Goal: Task Accomplishment & Management: Manage account settings

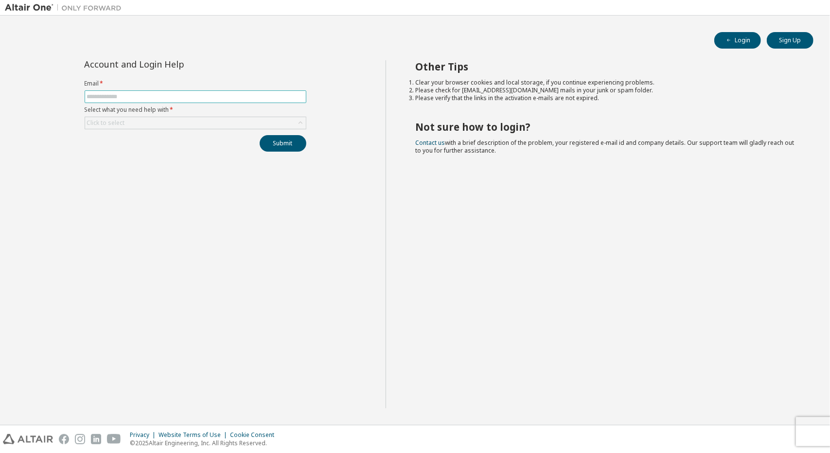
click at [191, 97] on input "text" at bounding box center [195, 97] width 217 height 8
click at [94, 92] on span at bounding box center [196, 96] width 222 height 13
click at [101, 98] on input "text" at bounding box center [195, 97] width 217 height 8
click at [120, 126] on div "Click to select" at bounding box center [106, 123] width 38 height 8
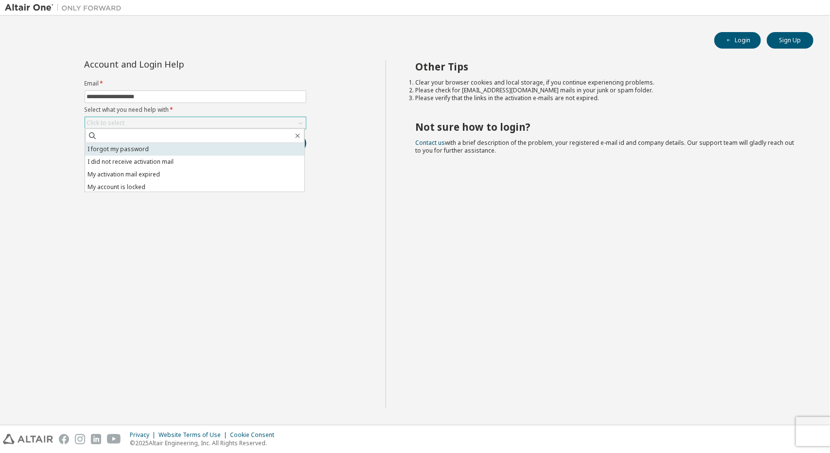
click at [133, 150] on li "I forgot my password" at bounding box center [194, 149] width 219 height 13
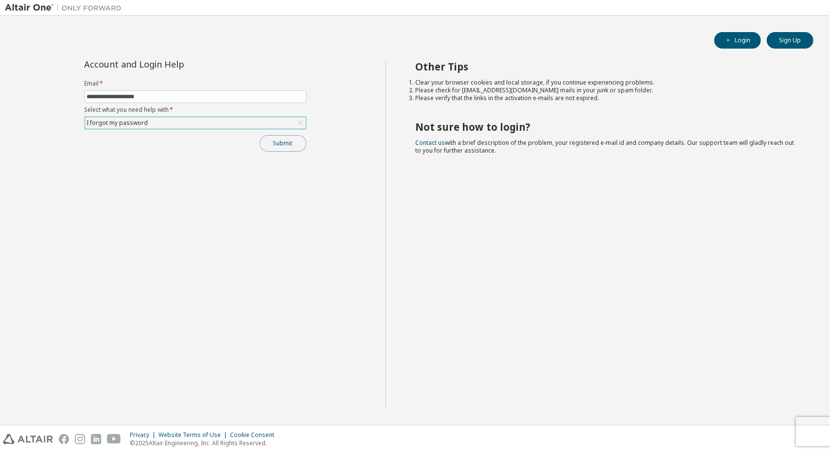
click at [291, 147] on button "Submit" at bounding box center [282, 143] width 47 height 17
click at [288, 150] on button "Submit" at bounding box center [282, 143] width 47 height 17
click at [182, 106] on label "Select what you need help with *" at bounding box center [196, 110] width 222 height 8
click at [176, 96] on input "**********" at bounding box center [195, 97] width 217 height 8
drag, startPoint x: 171, startPoint y: 95, endPoint x: 123, endPoint y: 95, distance: 47.6
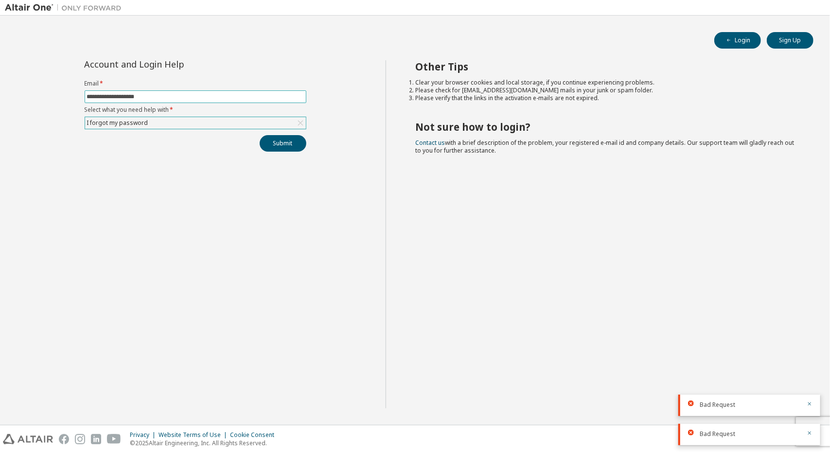
click at [123, 95] on input "**********" at bounding box center [195, 97] width 217 height 8
type input "**********"
click at [281, 141] on button "Submit" at bounding box center [282, 143] width 47 height 17
click at [26, 6] on img at bounding box center [65, 8] width 121 height 10
click at [740, 44] on button "Login" at bounding box center [737, 40] width 47 height 17
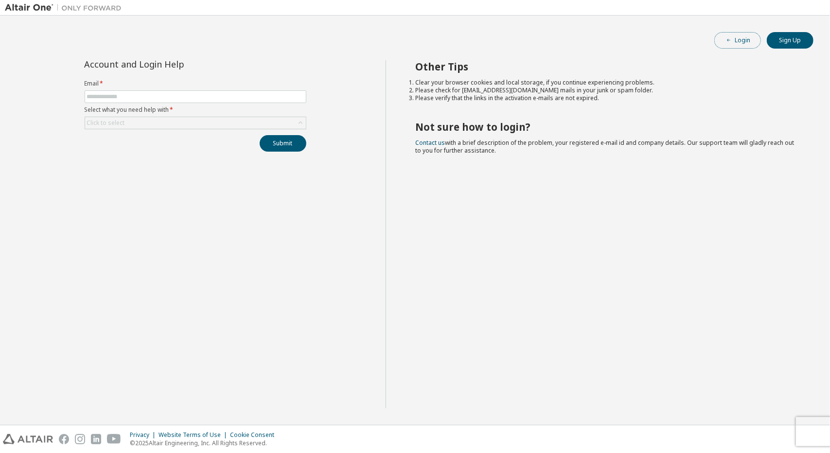
click at [740, 46] on button "Login" at bounding box center [737, 40] width 47 height 17
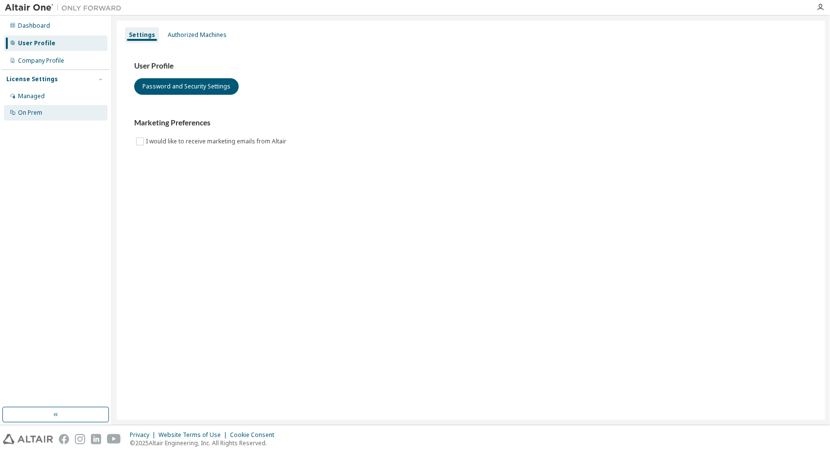
click at [23, 113] on div "On Prem" at bounding box center [30, 113] width 24 height 8
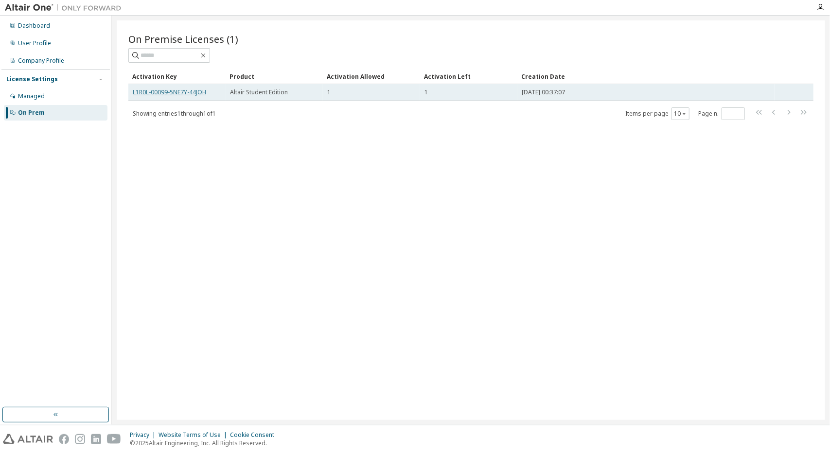
click at [193, 89] on link "L1R0L-00099-5NE7Y-44JOH" at bounding box center [169, 92] width 73 height 8
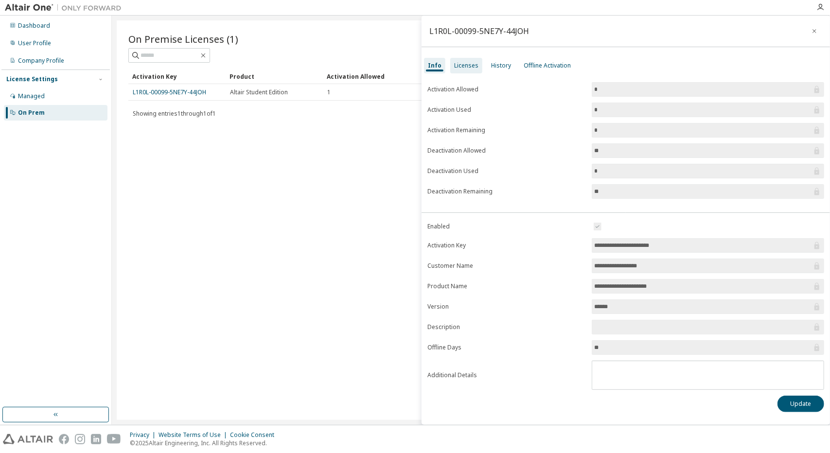
click at [467, 67] on div "Licenses" at bounding box center [466, 66] width 24 height 8
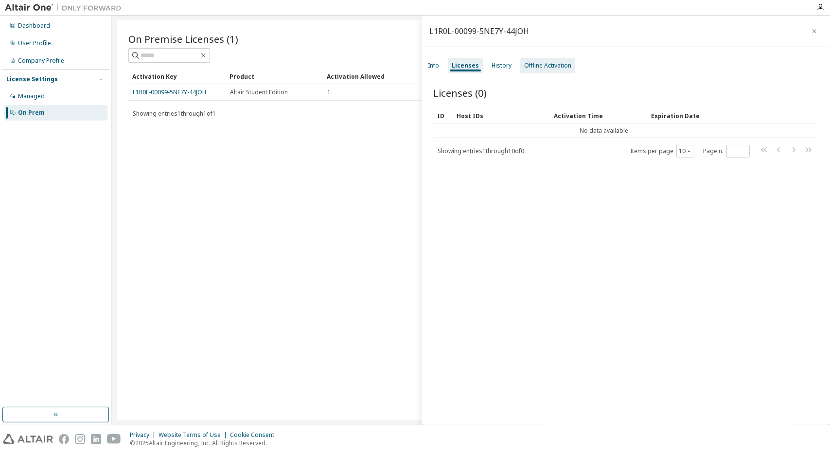
click at [536, 66] on div "Offline Activation" at bounding box center [547, 66] width 47 height 8
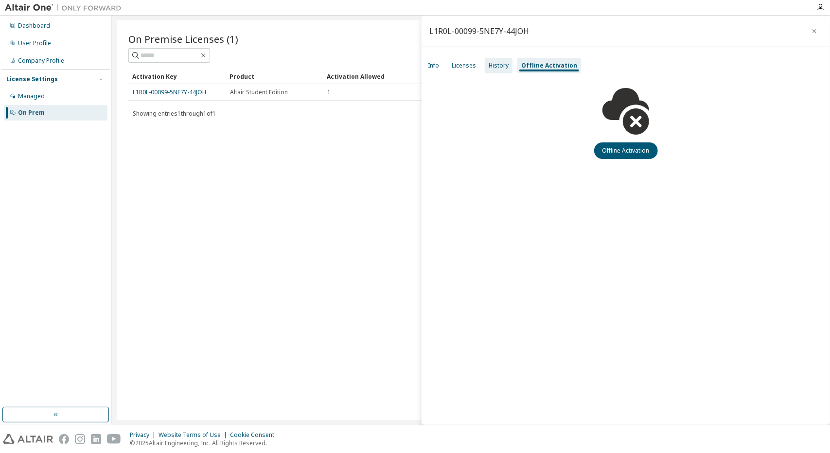
click at [499, 68] on div "History" at bounding box center [498, 66] width 20 height 8
